Goal: Task Accomplishment & Management: Use online tool/utility

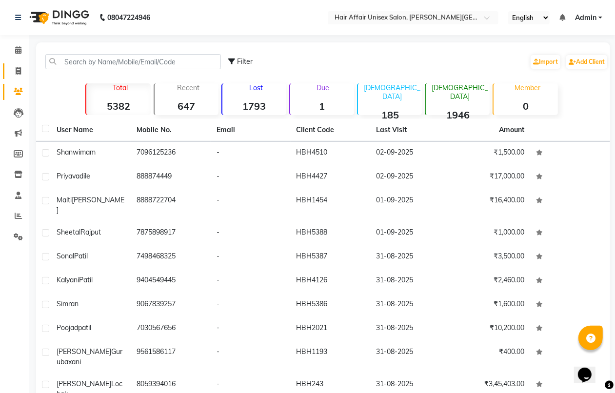
click at [16, 67] on icon at bounding box center [18, 70] width 5 height 7
select select "service"
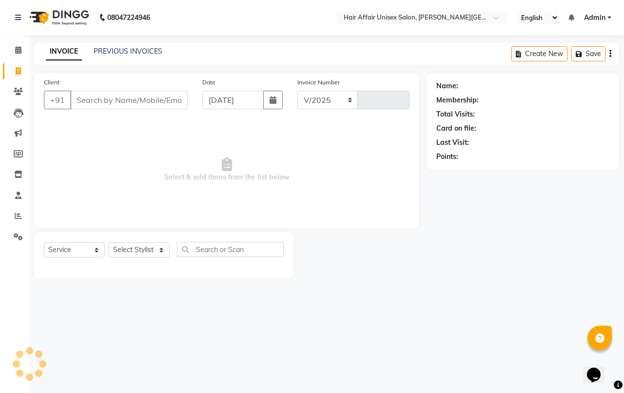
select select "6225"
type input "1726"
click at [120, 104] on input "Client" at bounding box center [128, 100] width 117 height 19
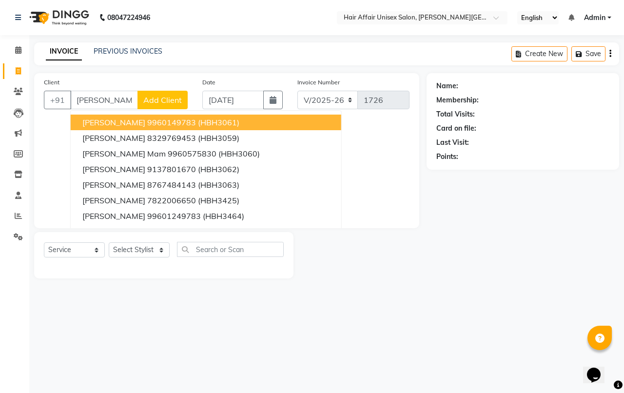
click at [147, 123] on ngb-highlight "9960149783" at bounding box center [171, 122] width 49 height 10
type input "9960149783"
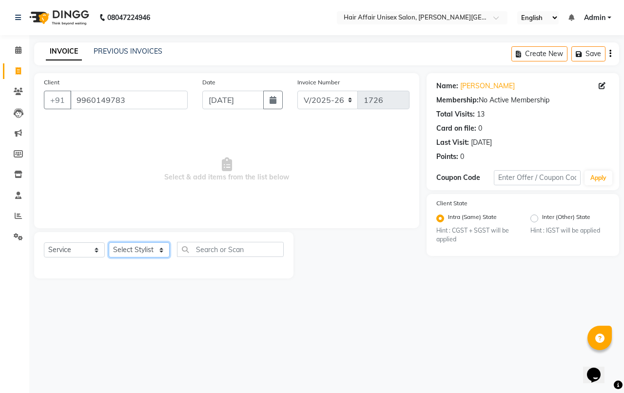
click at [154, 246] on select "Select Stylist [PERSON_NAME] kajal Kunal [PERSON_NAME] [PERSON_NAME] [PERSON_NA…" at bounding box center [139, 249] width 61 height 15
select select "46443"
click at [109, 242] on select "Select Stylist [PERSON_NAME] kajal Kunal [PERSON_NAME] [PERSON_NAME] [PERSON_NA…" at bounding box center [139, 249] width 61 height 15
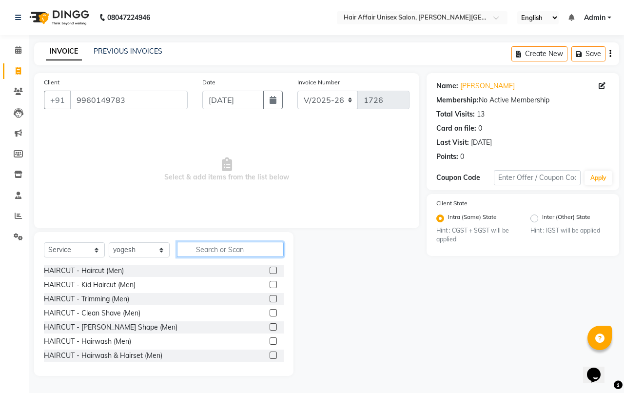
click at [232, 253] on input "text" at bounding box center [230, 249] width 107 height 15
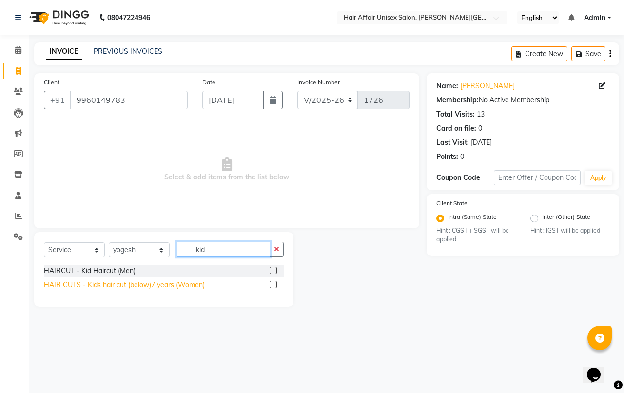
type input "kid"
click at [94, 287] on div "HAIR CUTS - Kids hair cut (below)7 years (Women)" at bounding box center [124, 285] width 161 height 10
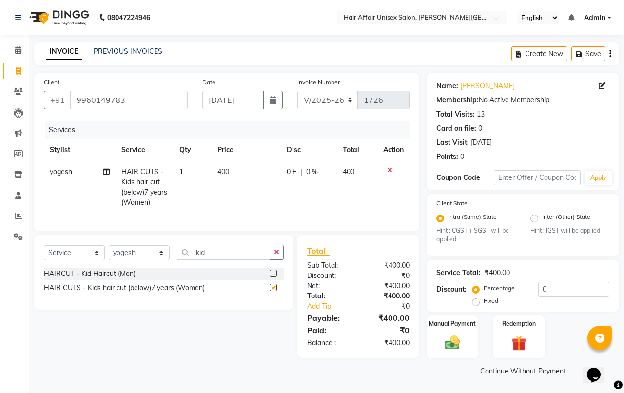
checkbox input "false"
click at [139, 259] on select "Select Stylist [PERSON_NAME] kajal Kunal [PERSON_NAME] [PERSON_NAME] [PERSON_NA…" at bounding box center [139, 252] width 61 height 15
select select "66024"
click at [109, 254] on select "Select Stylist [PERSON_NAME] kajal Kunal [PERSON_NAME] [PERSON_NAME] [PERSON_NA…" at bounding box center [139, 252] width 61 height 15
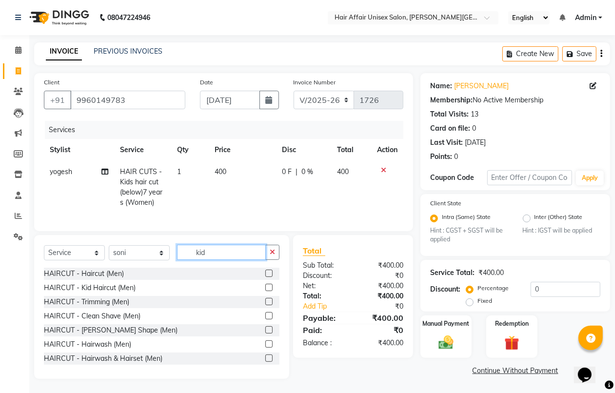
click at [234, 260] on input "kid" at bounding box center [221, 252] width 89 height 15
type input "k"
type input "thr"
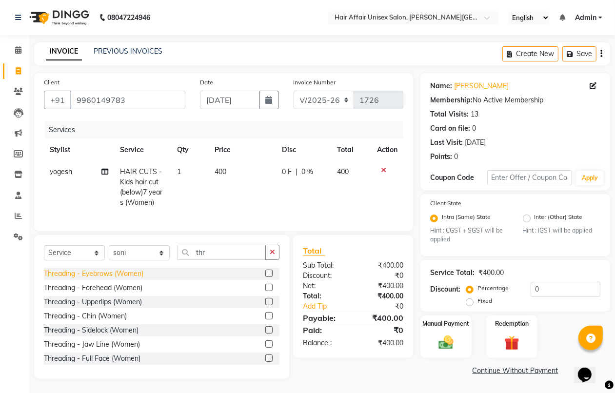
click at [118, 279] on div "Threading - Eyebrows (Women)" at bounding box center [93, 274] width 99 height 10
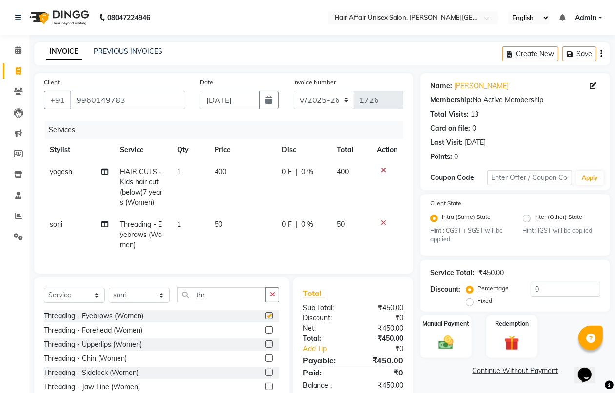
checkbox input "false"
click at [122, 335] on div "Threading - Forehead (Women)" at bounding box center [93, 330] width 98 height 10
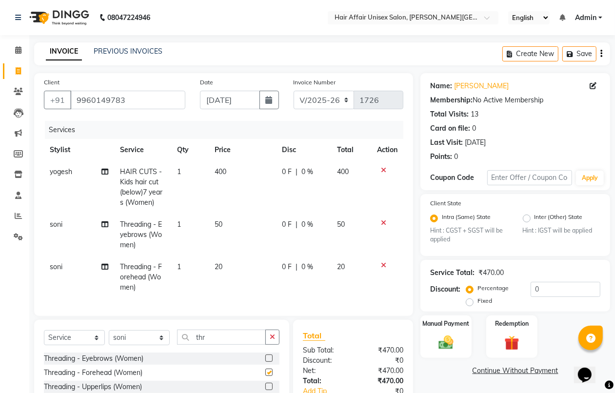
checkbox input "false"
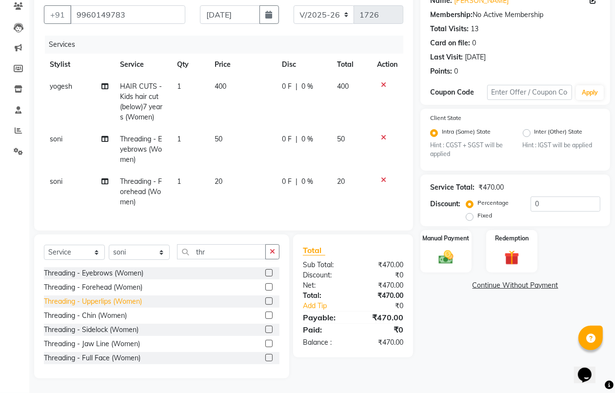
click at [117, 298] on div "Threading - Upperlips (Women)" at bounding box center [93, 301] width 98 height 10
checkbox input "false"
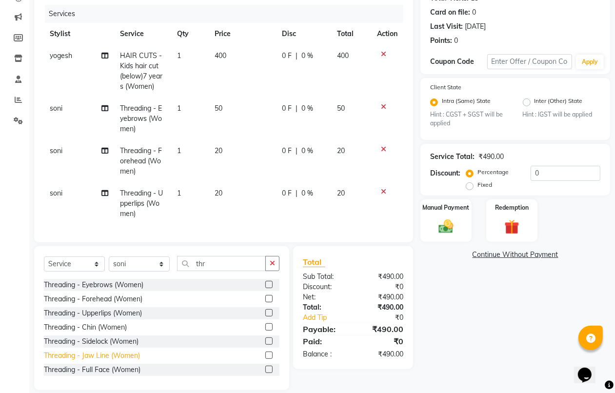
scroll to position [136, 0]
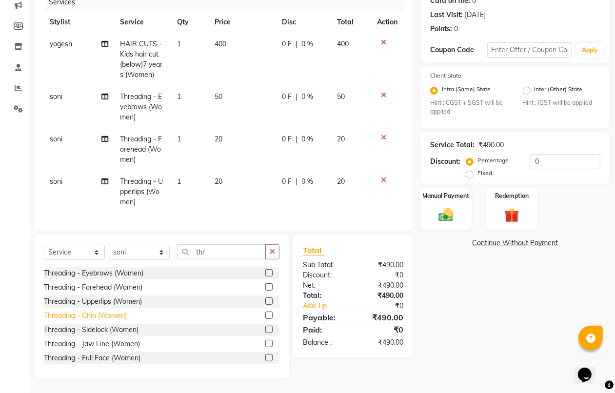
click at [103, 312] on div "Threading - Chin (Women)" at bounding box center [85, 315] width 83 height 10
checkbox input "false"
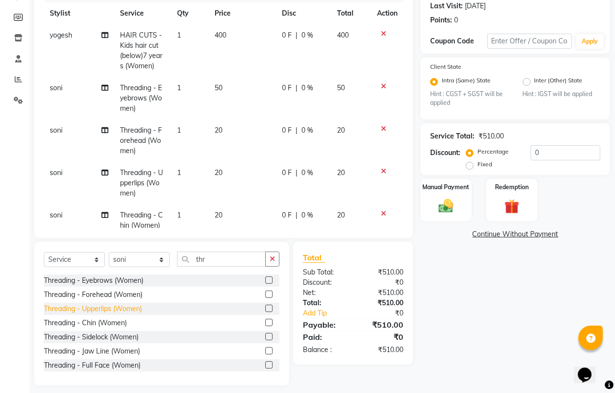
scroll to position [1, 0]
click at [428, 207] on div "Manual Payment" at bounding box center [445, 200] width 53 height 44
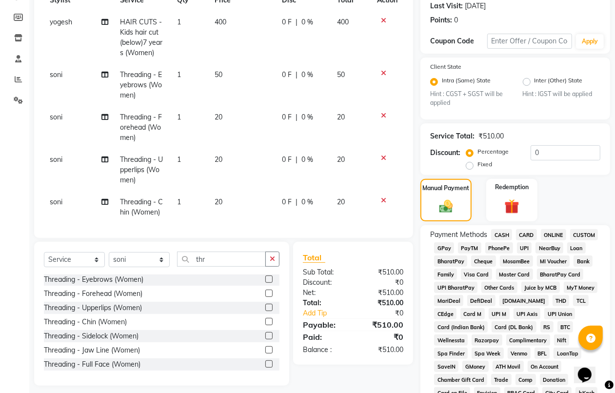
scroll to position [25, 0]
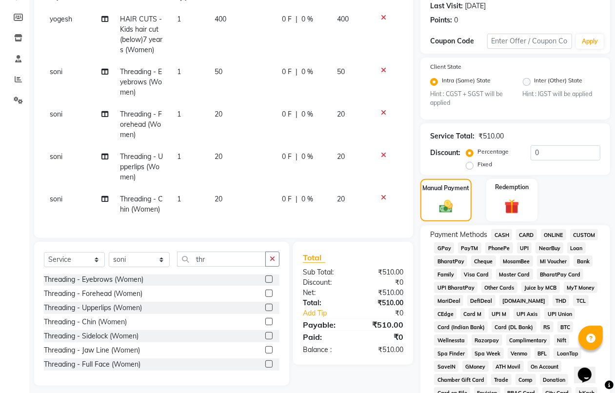
click at [218, 194] on span "20" at bounding box center [218, 198] width 8 height 9
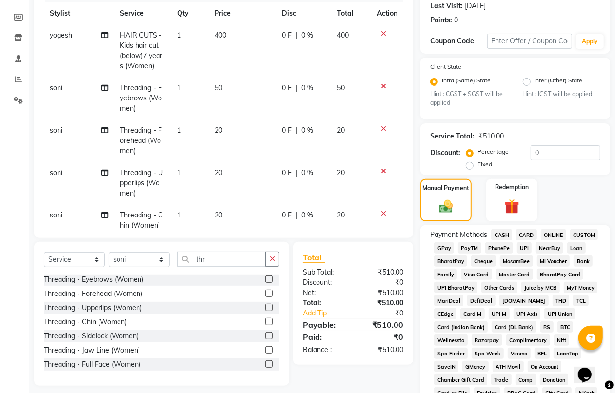
select select "66024"
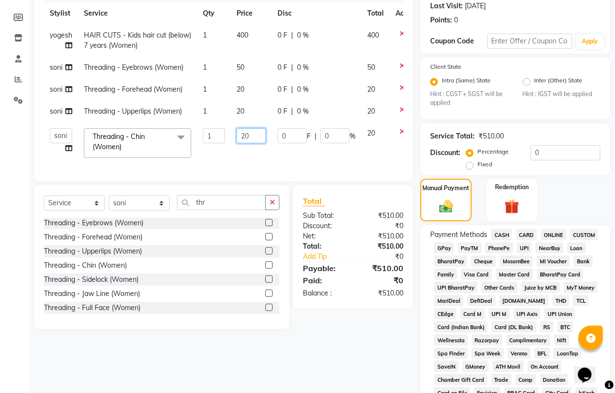
click at [248, 140] on input "20" at bounding box center [250, 135] width 29 height 15
type input "2"
type input "10"
click at [251, 158] on tbody "yogesh HAIR CUTS - Kids hair cut (below)7 years (Women) 1 400 0 F | 0 % 400 son…" at bounding box center [233, 93] width 378 height 139
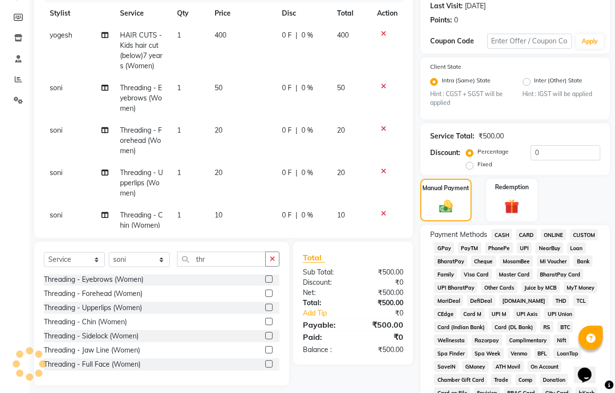
click at [502, 232] on span "CASH" at bounding box center [501, 234] width 21 height 11
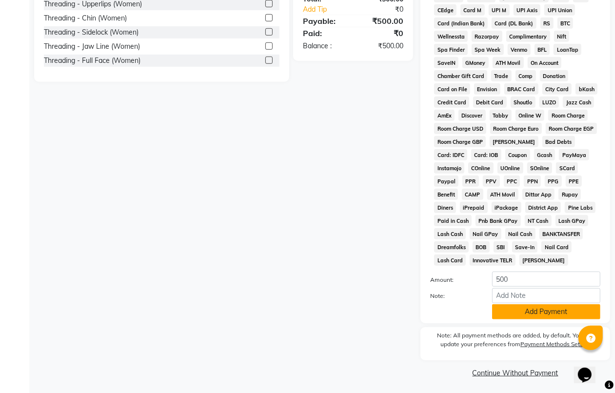
click at [529, 308] on button "Add Payment" at bounding box center [546, 311] width 108 height 15
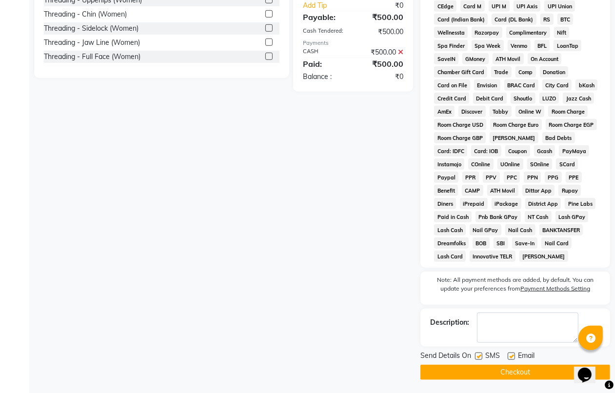
scroll to position [445, 0]
click at [535, 368] on button "Checkout" at bounding box center [515, 371] width 190 height 15
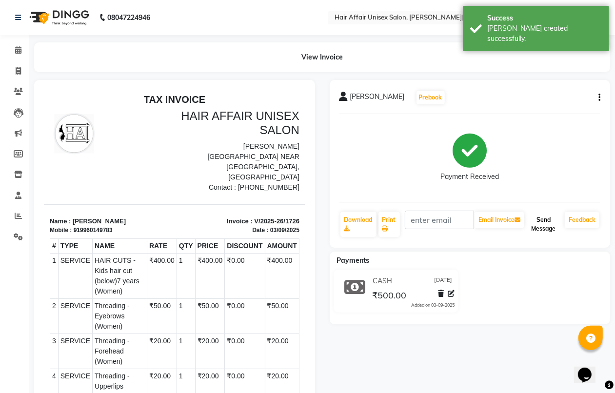
click at [546, 222] on button "Send Message" at bounding box center [543, 224] width 35 height 25
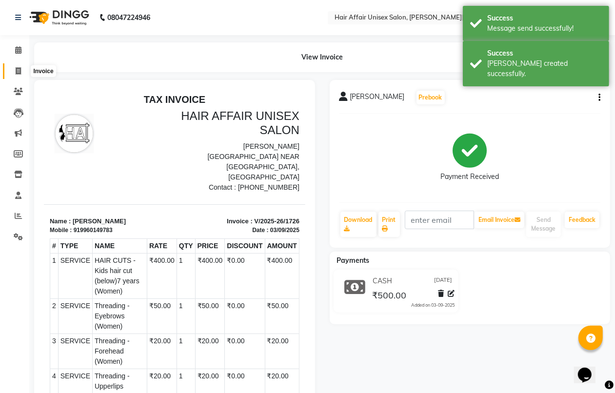
click at [18, 68] on icon at bounding box center [18, 70] width 5 height 7
select select "6225"
select select "service"
